Goal: Task Accomplishment & Management: Manage account settings

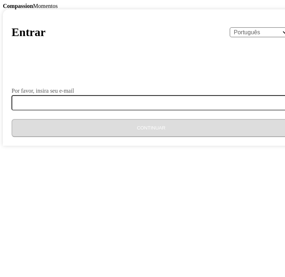
select select "pt"
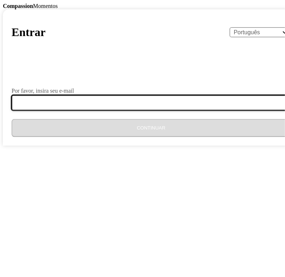
click at [143, 110] on input "Por favor, insira seu e-mail" at bounding box center [156, 102] width 288 height 15
type input "[EMAIL_ADDRESS][DOMAIN_NAME]"
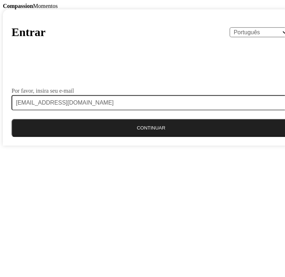
click at [153, 137] on button "Continuar" at bounding box center [151, 128] width 279 height 18
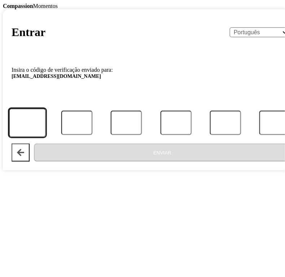
click at [46, 137] on input "Código:" at bounding box center [27, 122] width 37 height 29
type input "1"
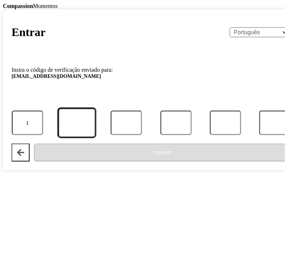
type input "0"
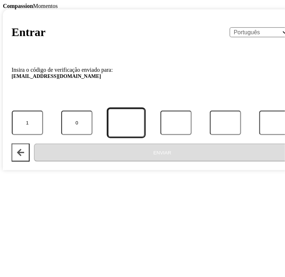
type input "9"
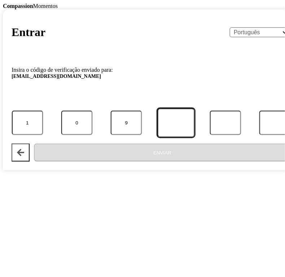
type input "9"
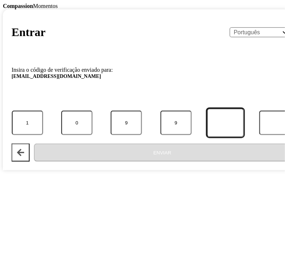
type input "5"
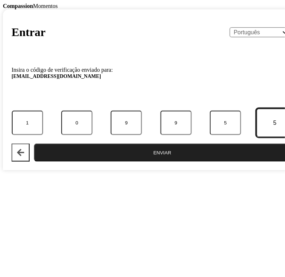
type input "5"
click at [172, 161] on button "Enviar" at bounding box center [162, 152] width 257 height 18
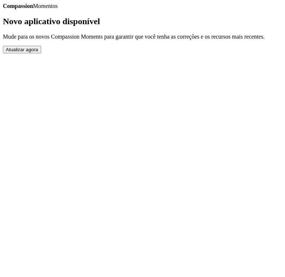
click at [41, 53] on button "Atualizar agora" at bounding box center [22, 50] width 38 height 8
